Goal: Information Seeking & Learning: Learn about a topic

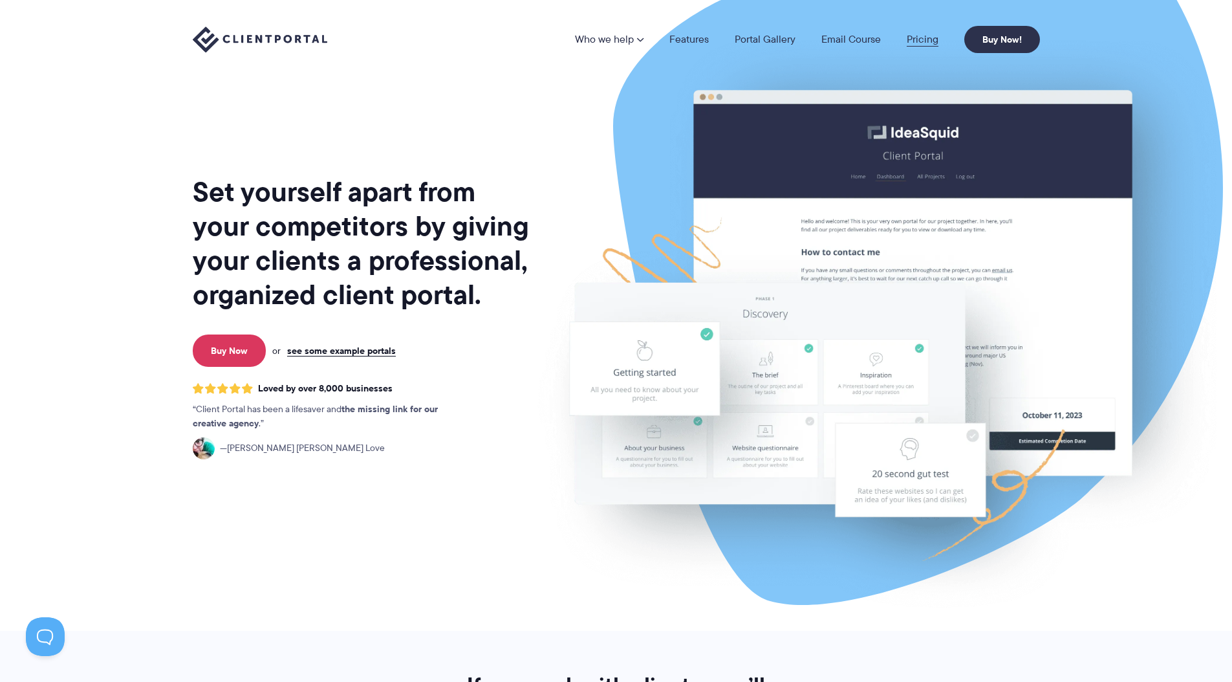
click at [912, 42] on link "Pricing" at bounding box center [923, 39] width 32 height 10
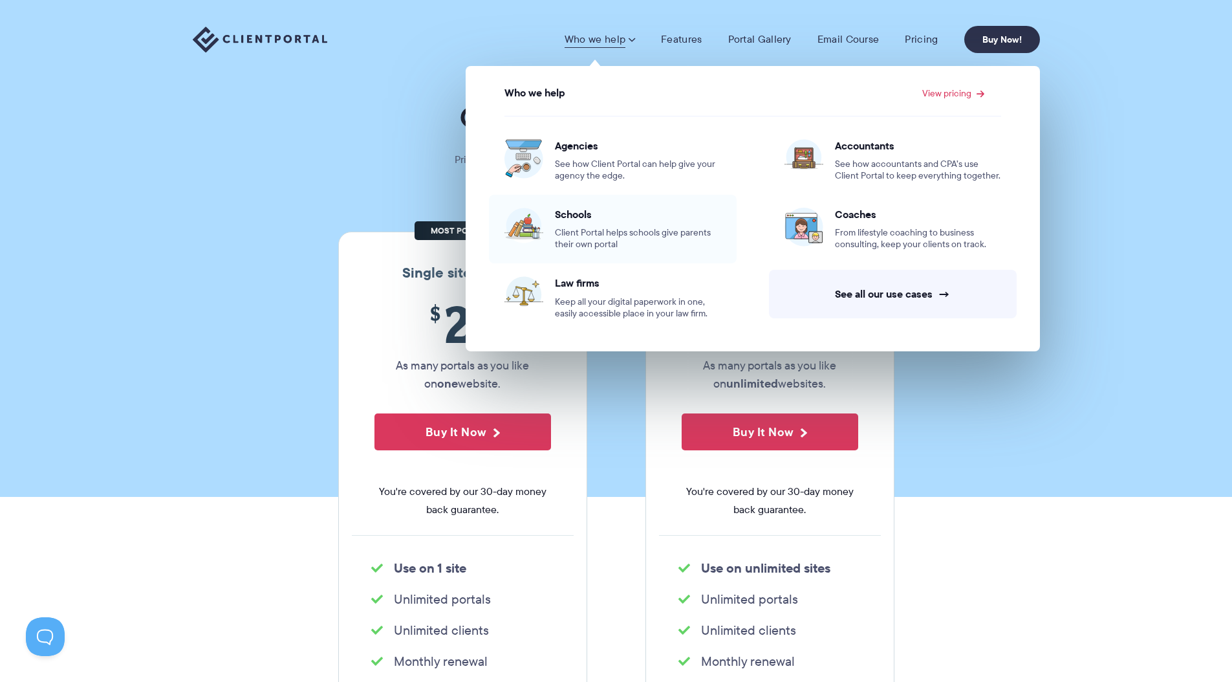
click at [594, 212] on span "Schools" at bounding box center [638, 214] width 166 height 13
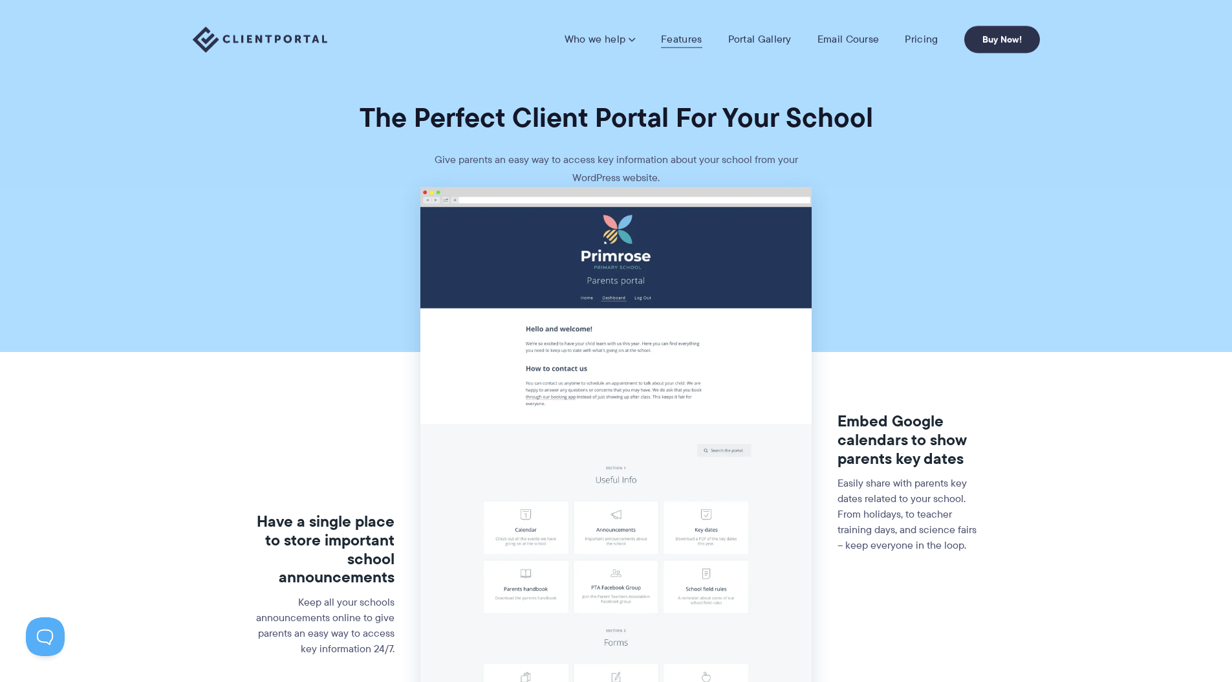
click at [682, 43] on link "Features" at bounding box center [681, 39] width 41 height 13
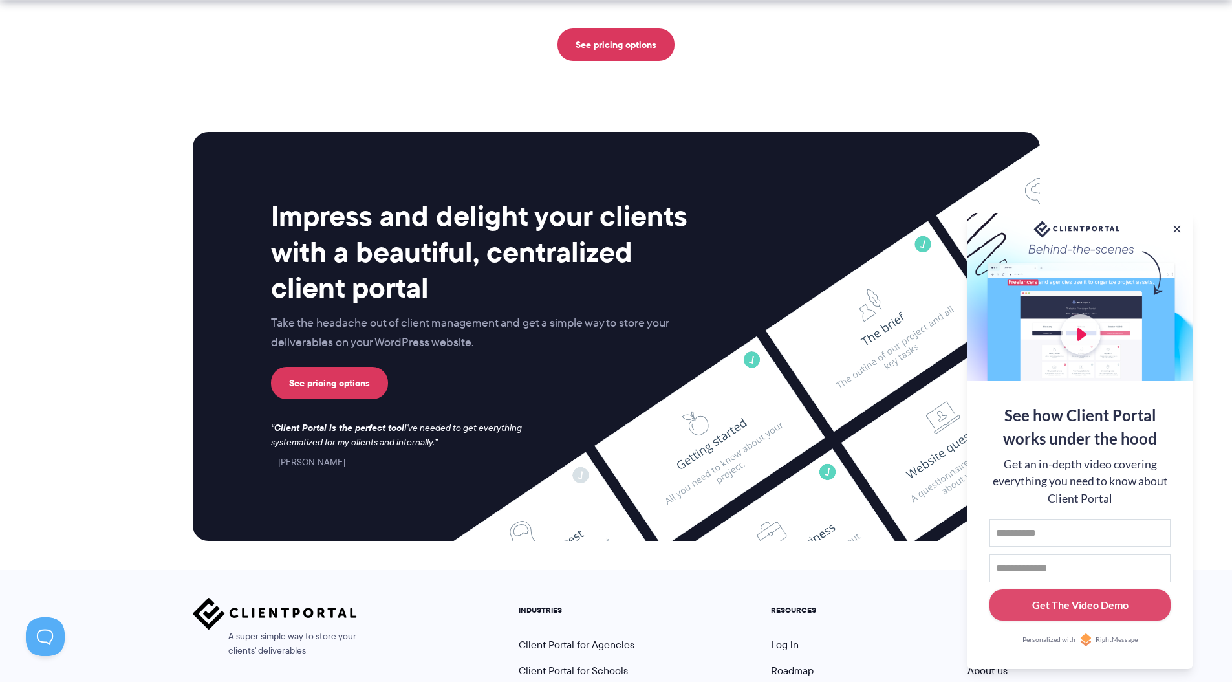
scroll to position [3319, 0]
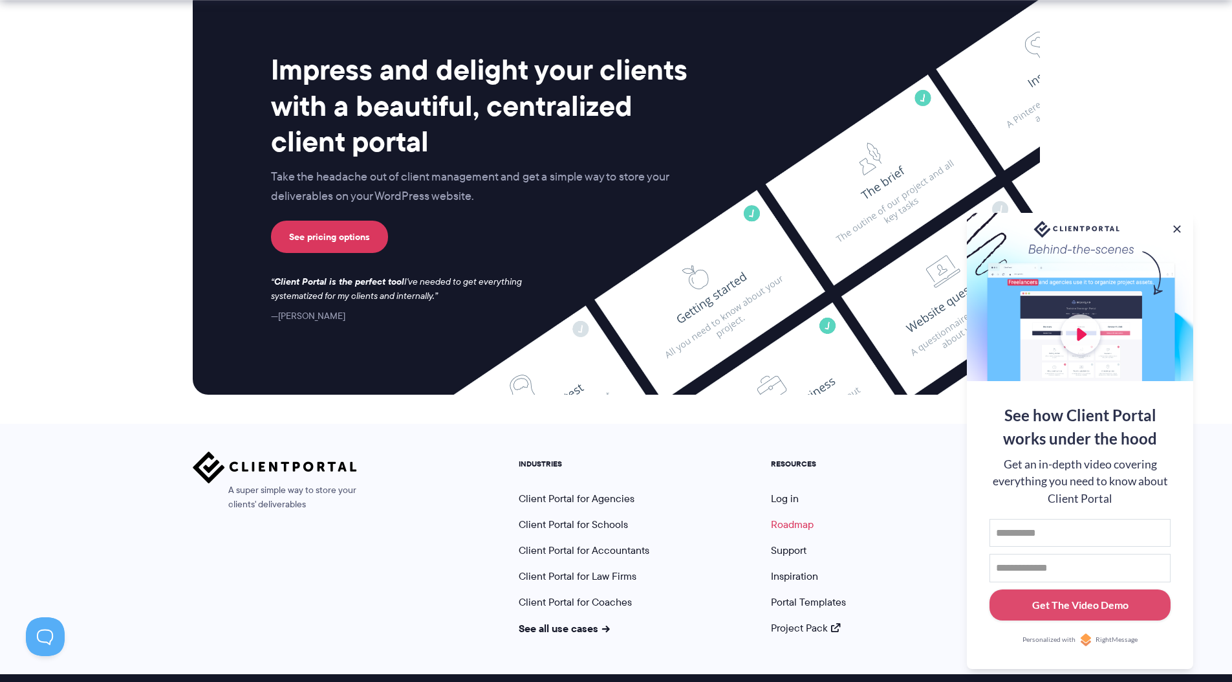
click at [790, 517] on link "Roadmap" at bounding box center [792, 524] width 43 height 15
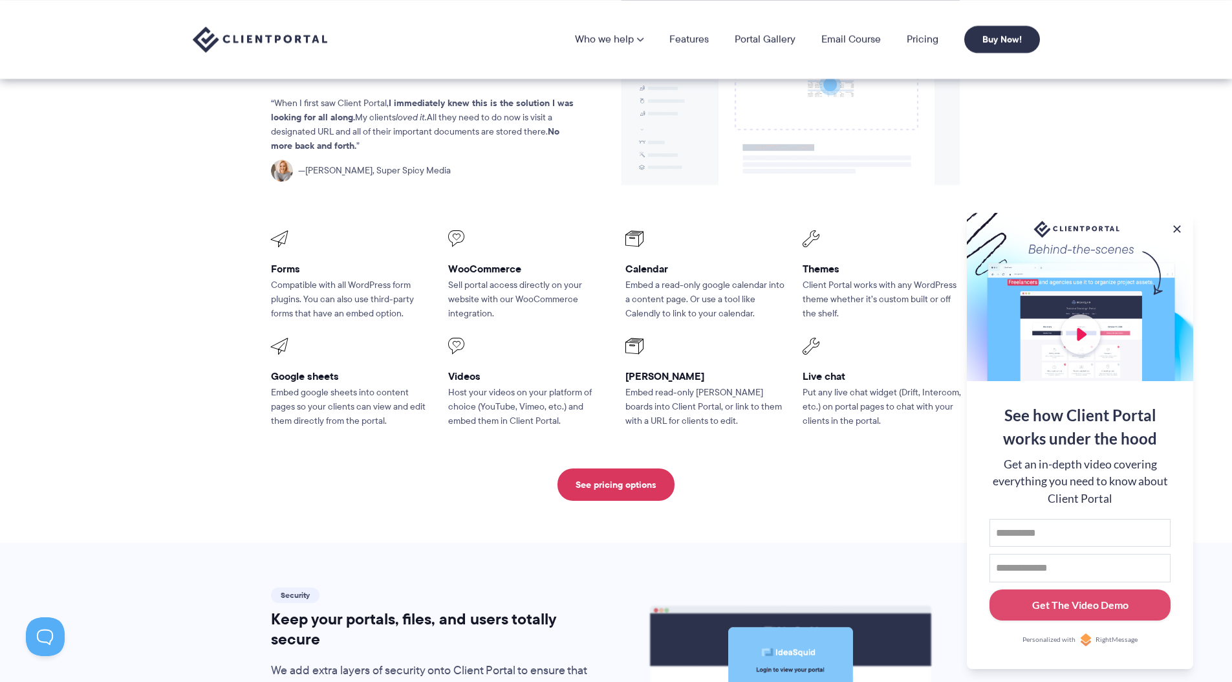
scroll to position [0, 0]
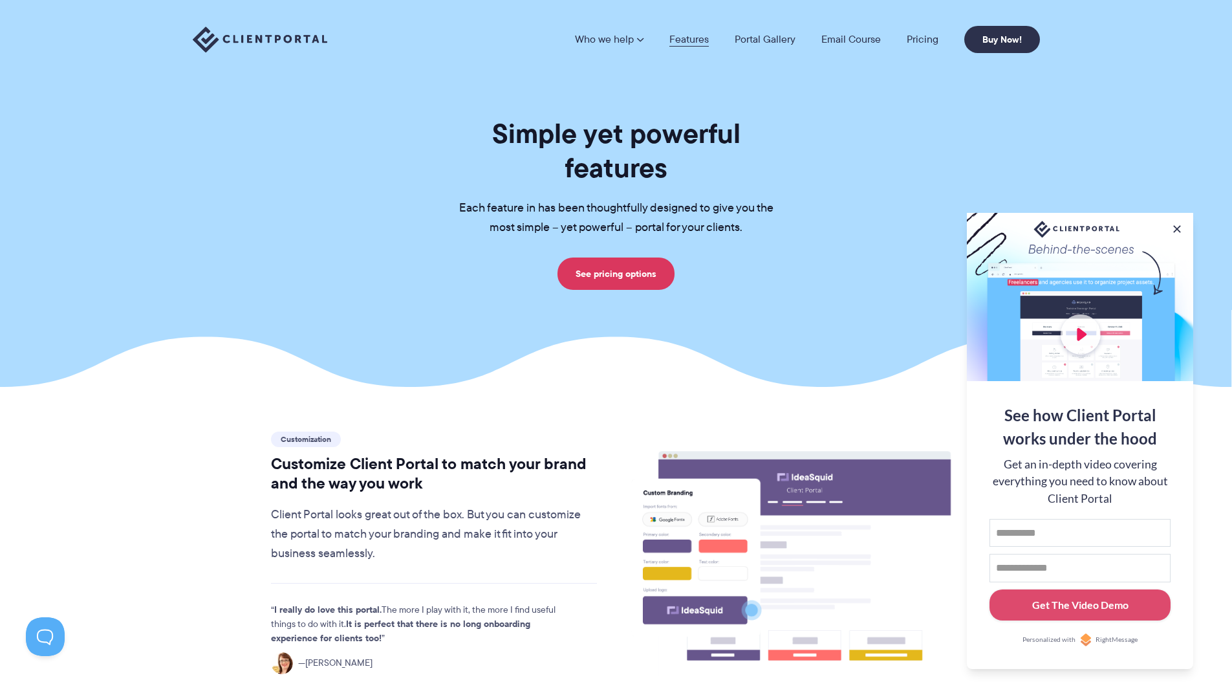
click at [679, 39] on link "Features" at bounding box center [688, 39] width 39 height 10
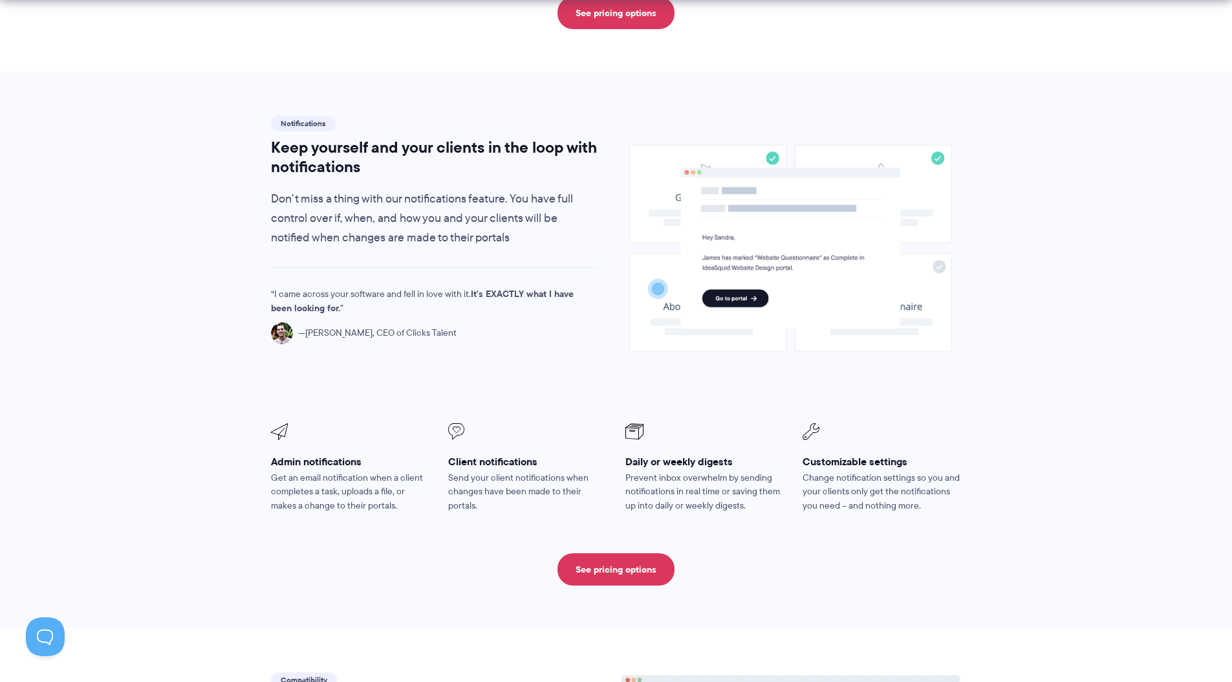
scroll to position [874, 0]
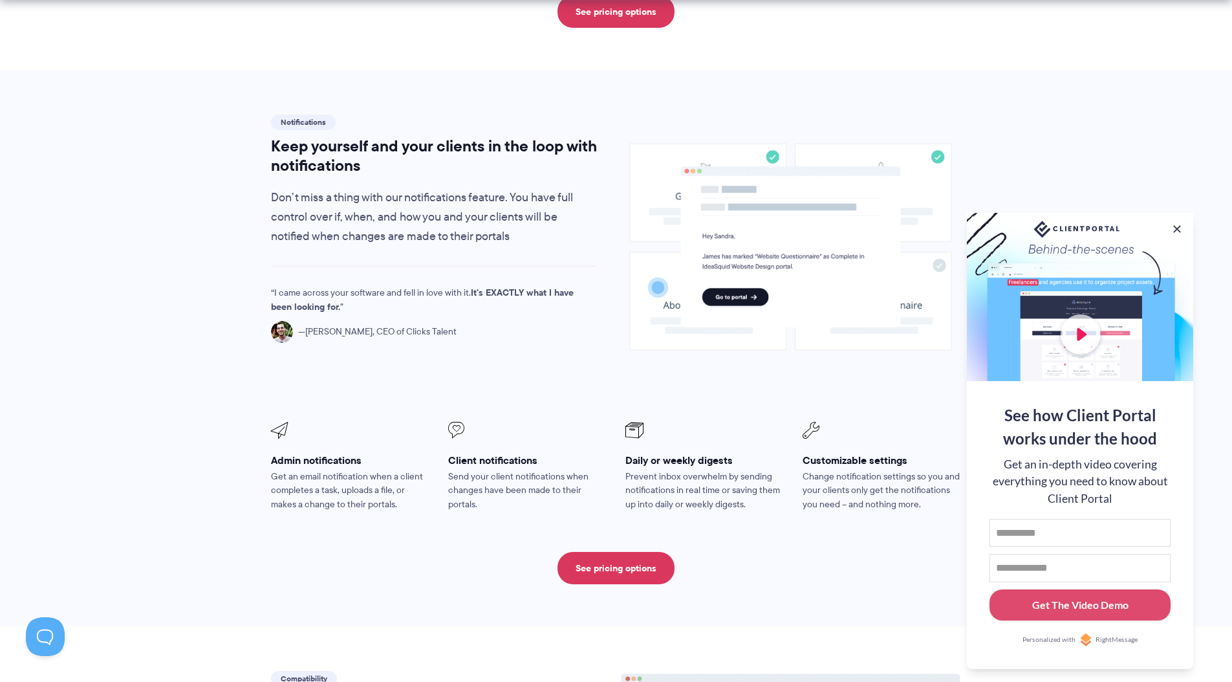
click at [186, 366] on section "Notifications Keep yourself and your clients in the loop with notifications Don…" at bounding box center [616, 348] width 1232 height 557
click at [1113, 431] on div "See how Client Portal works under the hood" at bounding box center [1080, 427] width 181 height 47
click at [1091, 335] on div at bounding box center [1080, 297] width 226 height 168
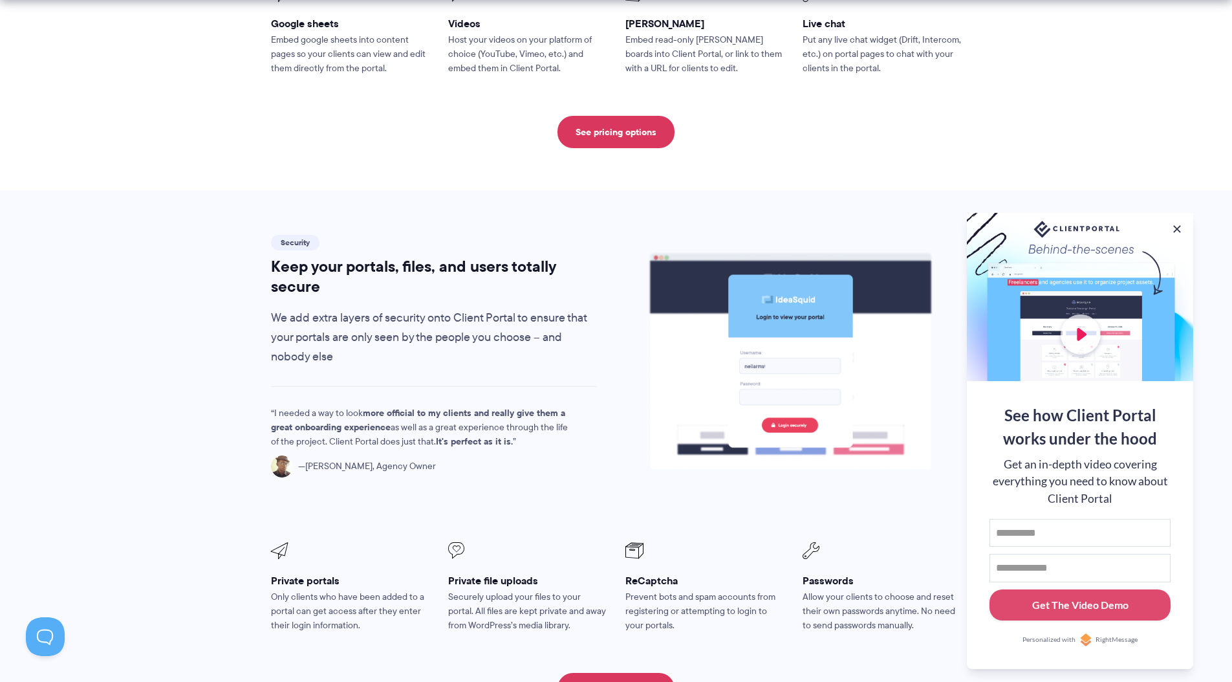
scroll to position [2065, 0]
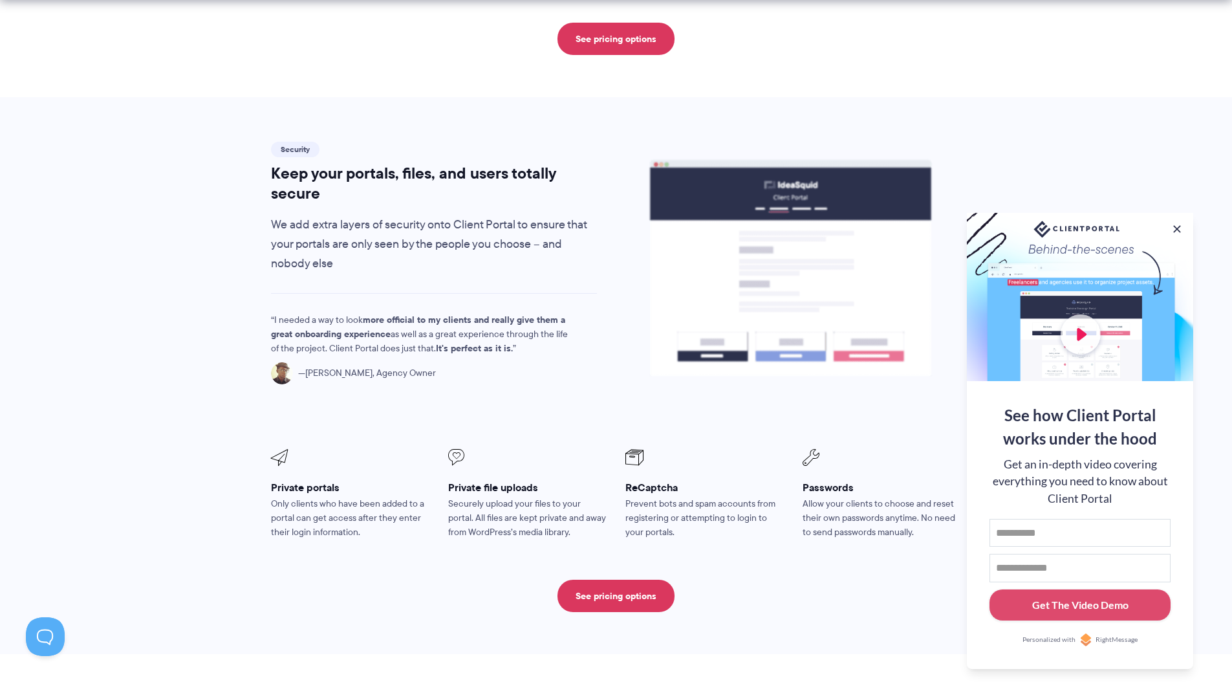
click at [406, 312] on strong "more official to my clients and really give them a great onboarding experience" at bounding box center [418, 326] width 294 height 28
click at [516, 497] on p "Securely upload your files to your portal. All files are kept private and away …" at bounding box center [527, 518] width 159 height 43
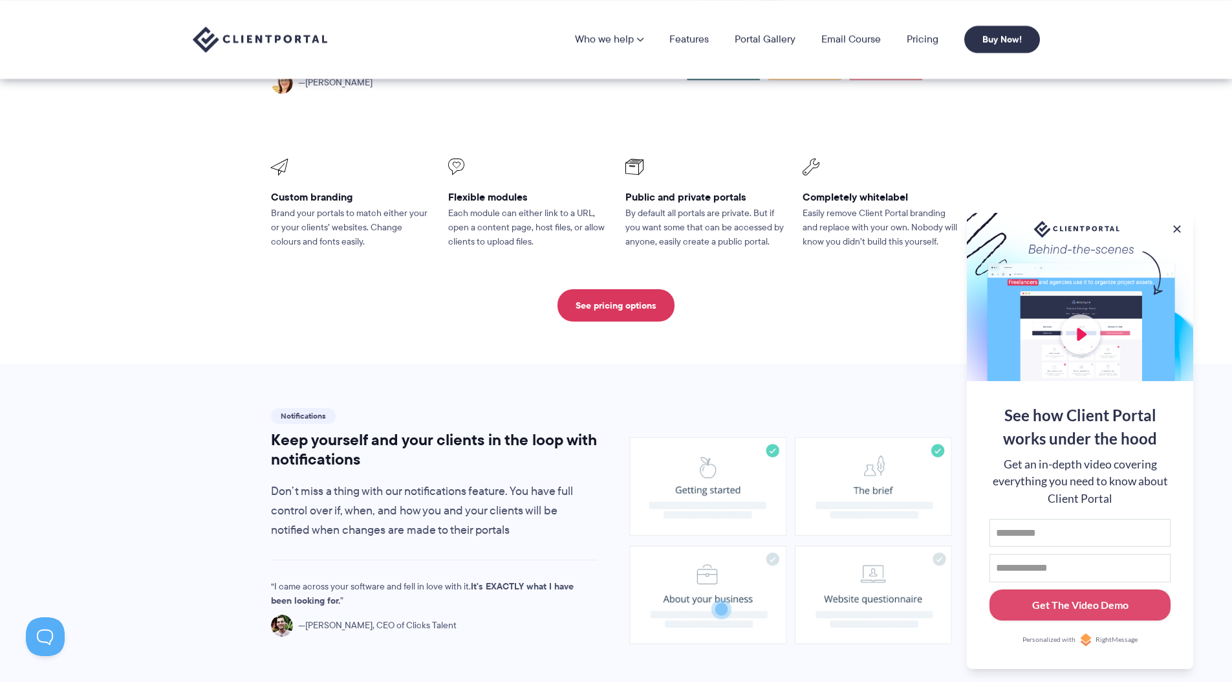
scroll to position [0, 0]
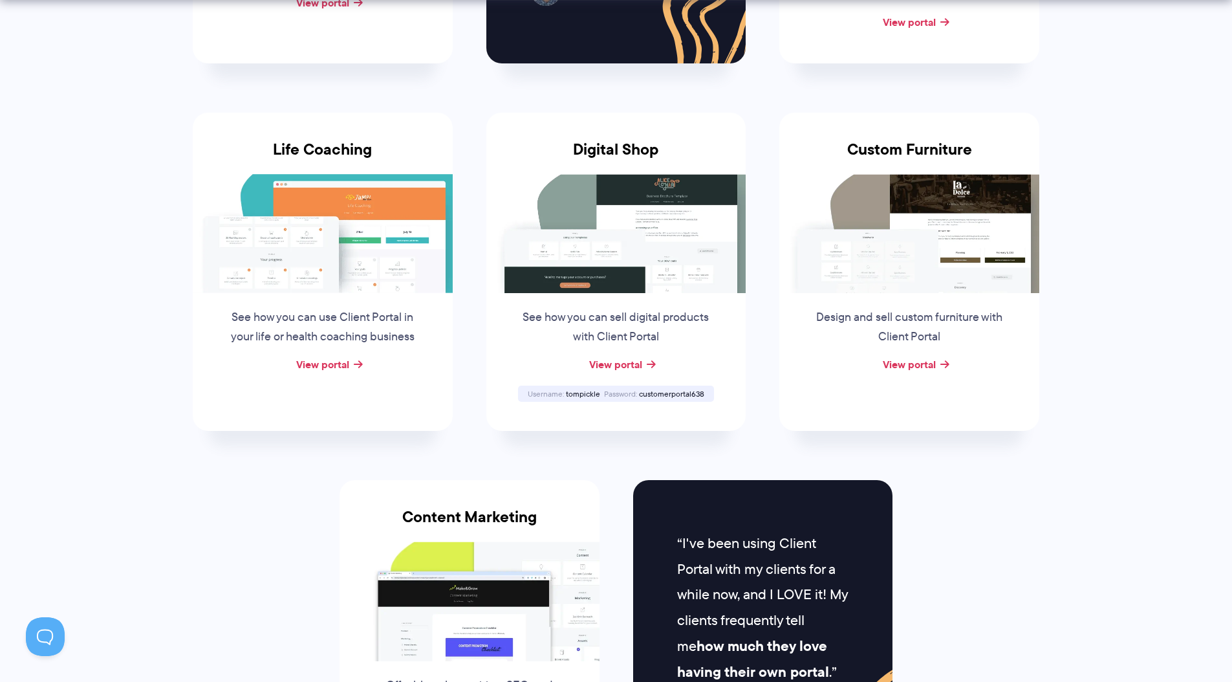
scroll to position [1210, 0]
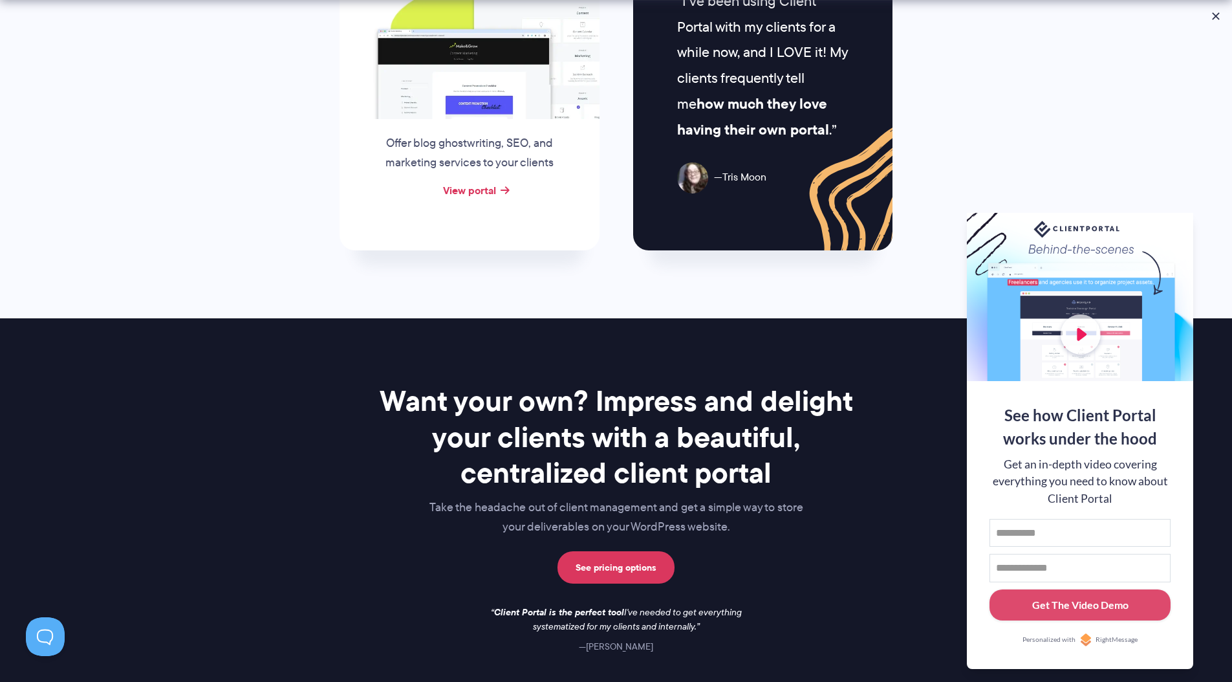
scroll to position [1792, 0]
